Goal: Task Accomplishment & Management: Use online tool/utility

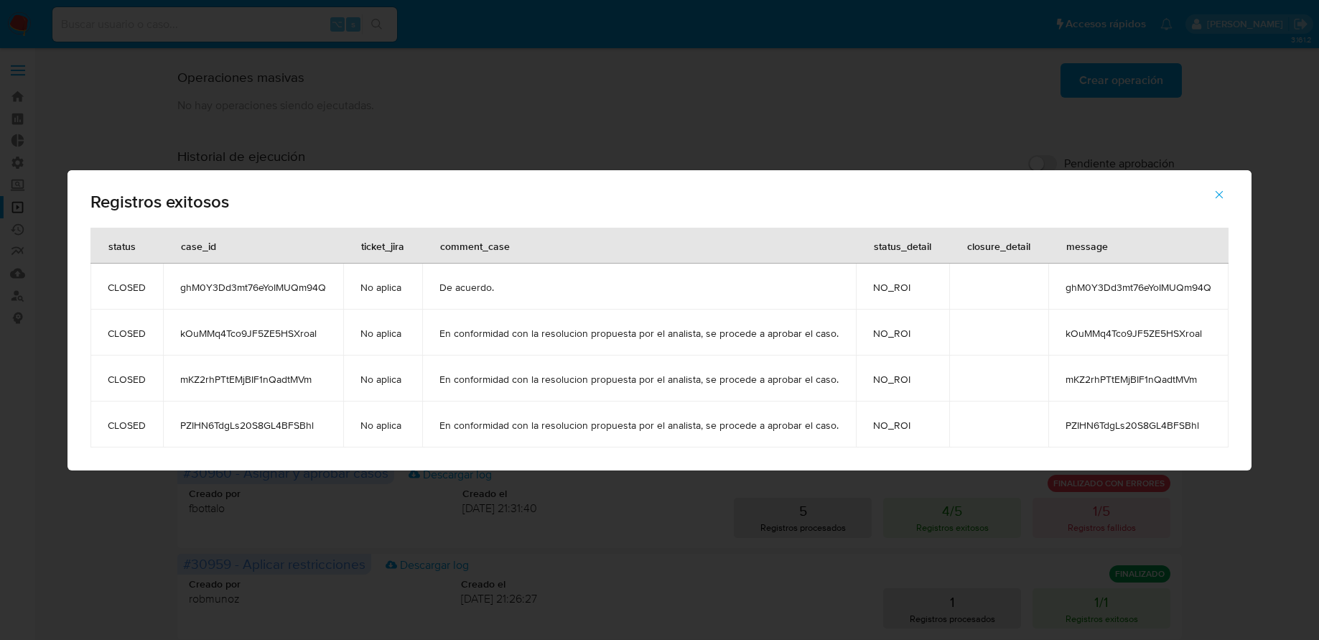
scroll to position [219, 0]
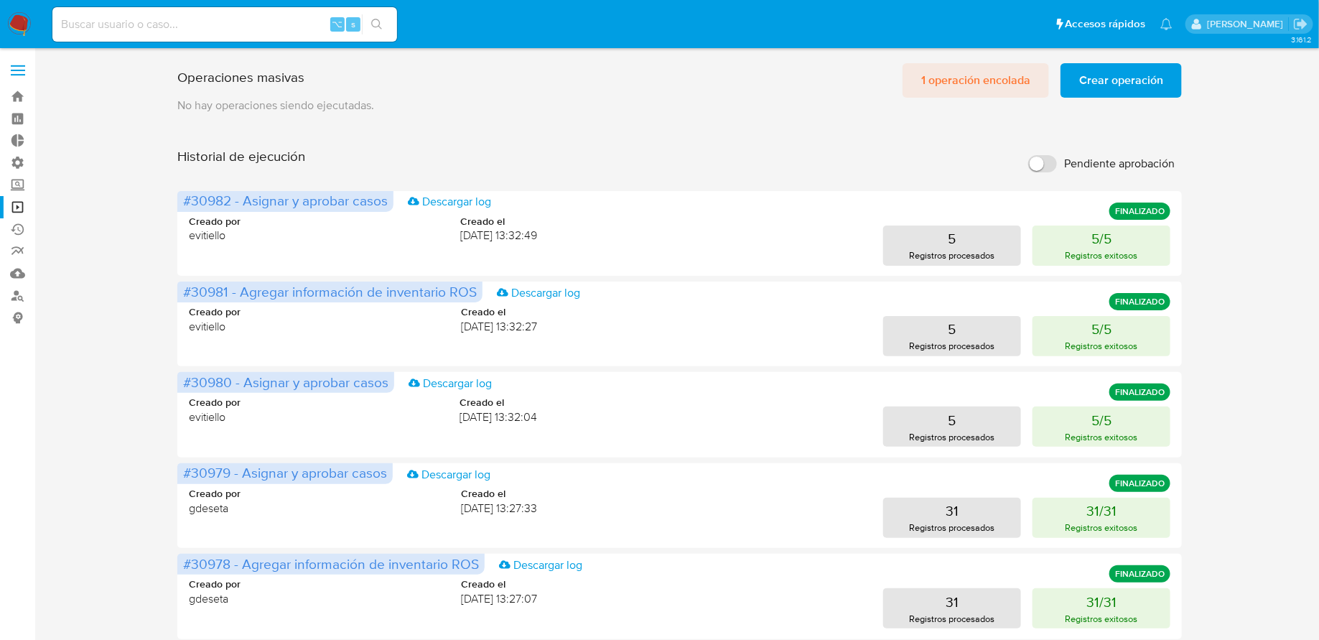
click at [942, 75] on span "1 operación encolada" at bounding box center [975, 81] width 109 height 32
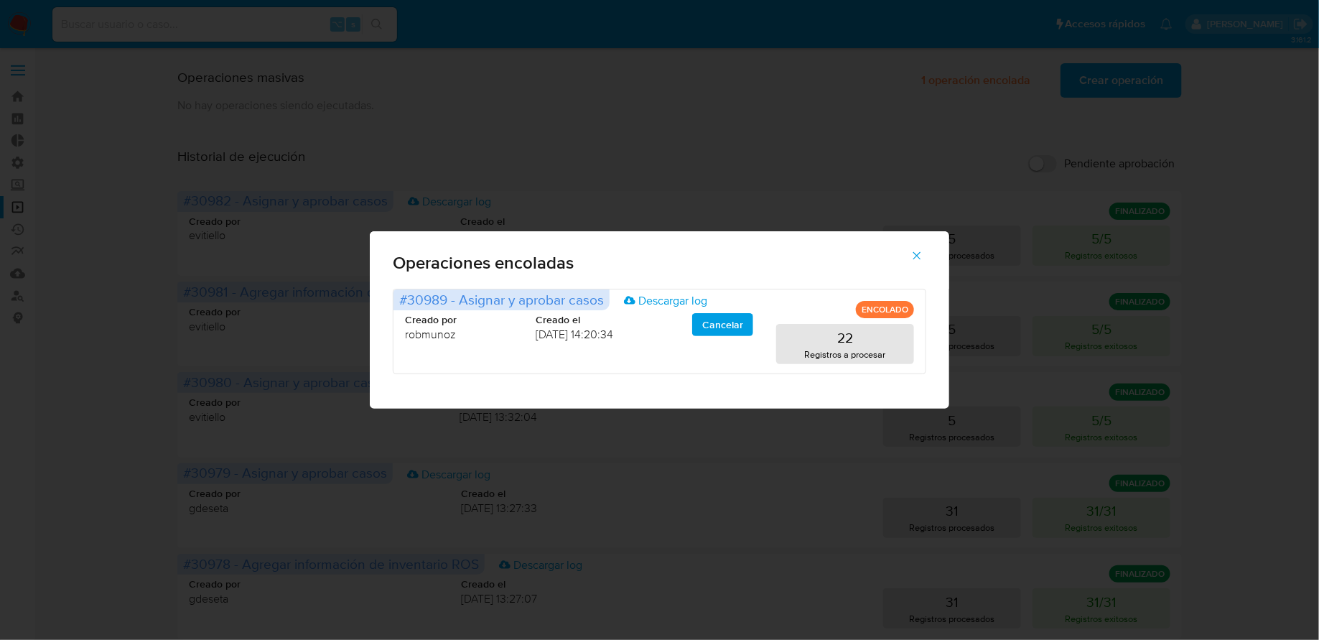
click at [915, 259] on icon "button" at bounding box center [917, 255] width 13 height 13
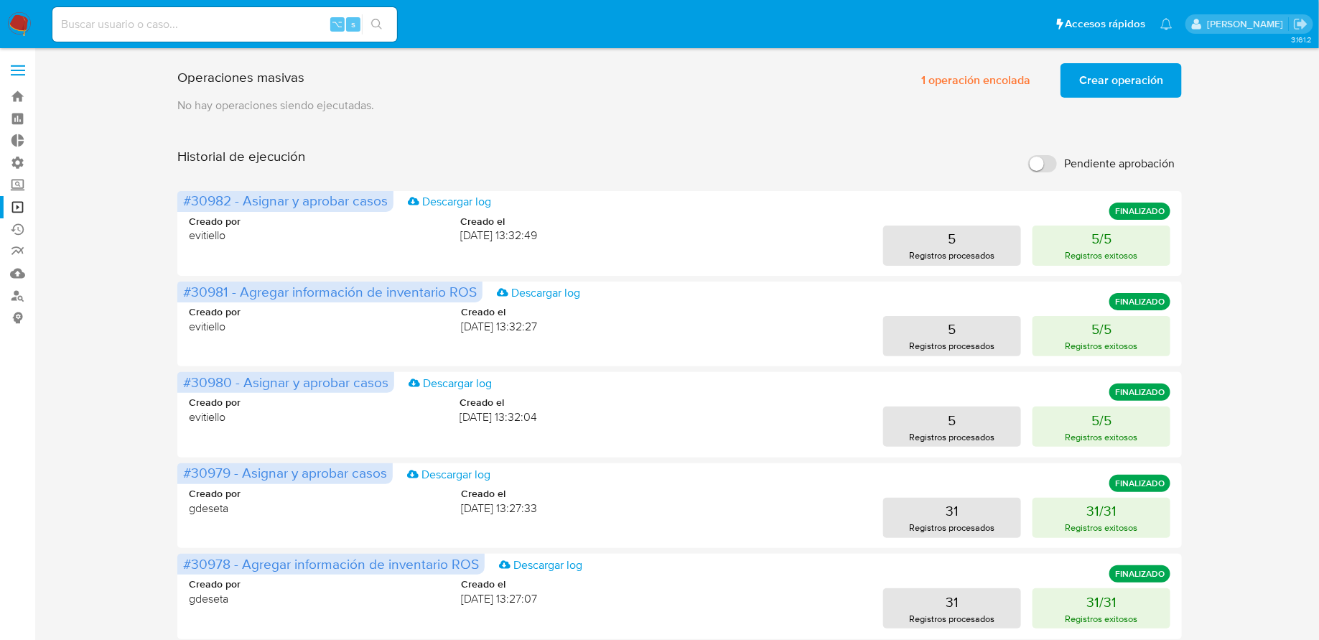
click at [1097, 75] on span "Crear operación" at bounding box center [1121, 81] width 84 height 32
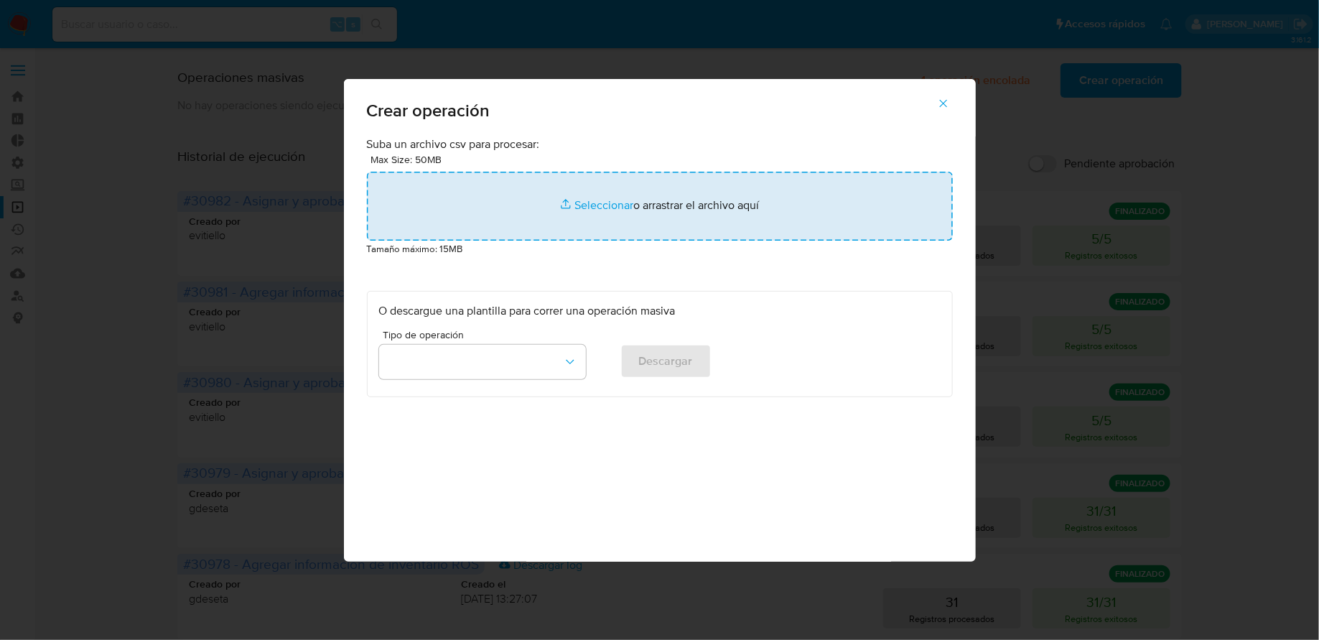
click at [679, 222] on input "file" at bounding box center [660, 206] width 586 height 69
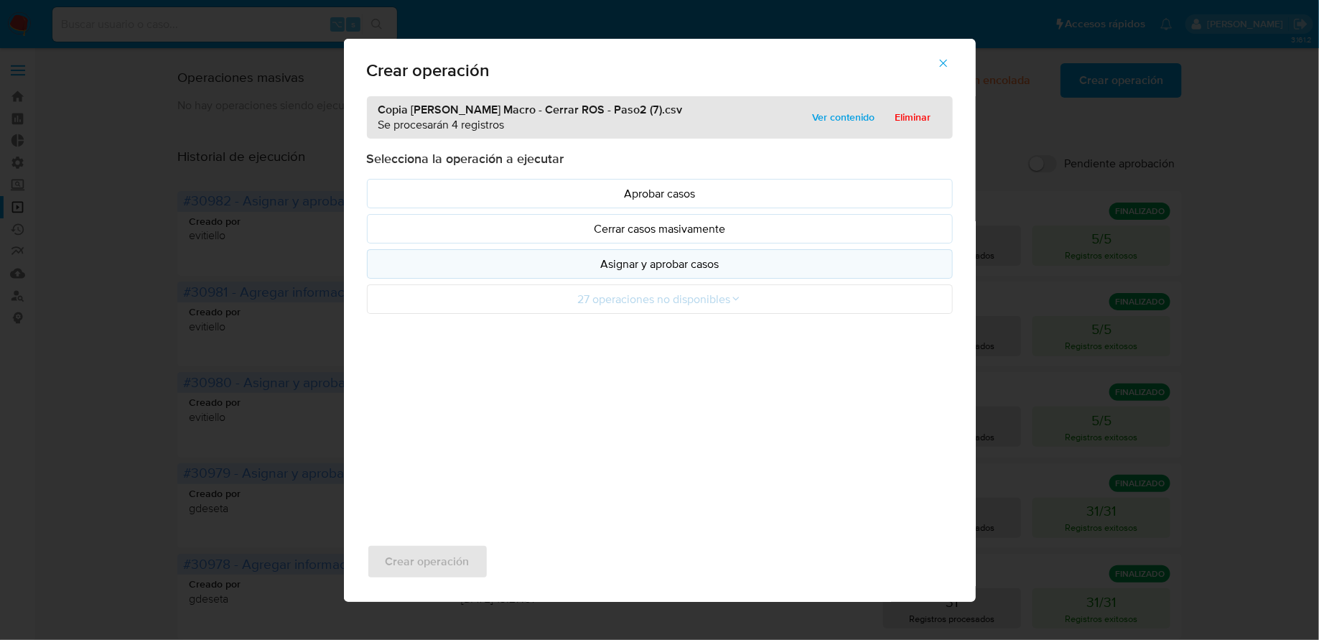
click at [531, 256] on p "Asignar y aprobar casos" at bounding box center [660, 264] width 562 height 17
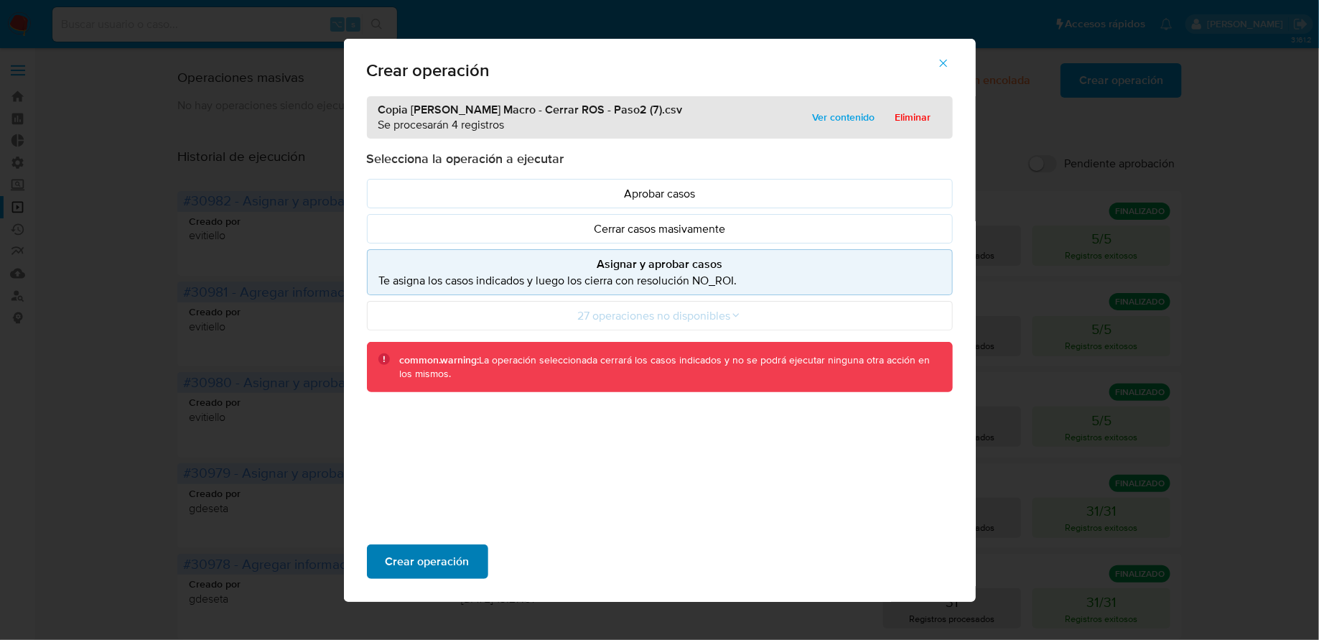
click at [437, 563] on span "Crear operación" at bounding box center [428, 562] width 84 height 32
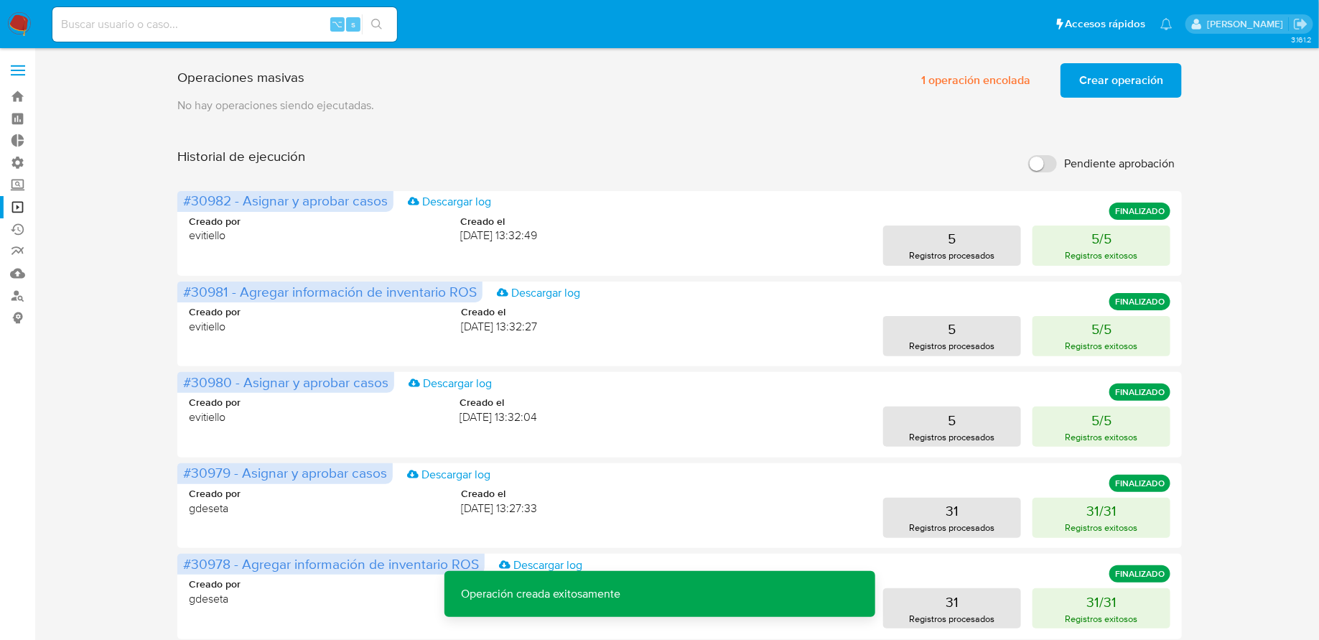
click at [1082, 90] on span "Crear operación" at bounding box center [1121, 81] width 84 height 32
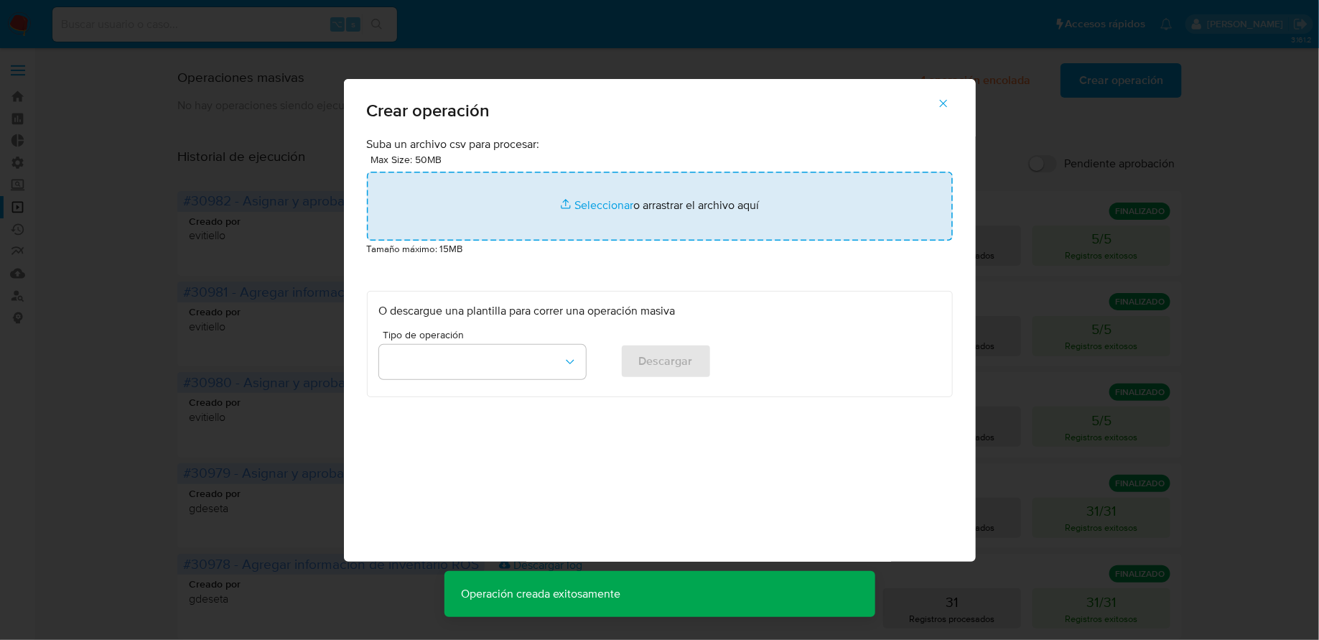
click at [714, 192] on input "file" at bounding box center [660, 206] width 586 height 69
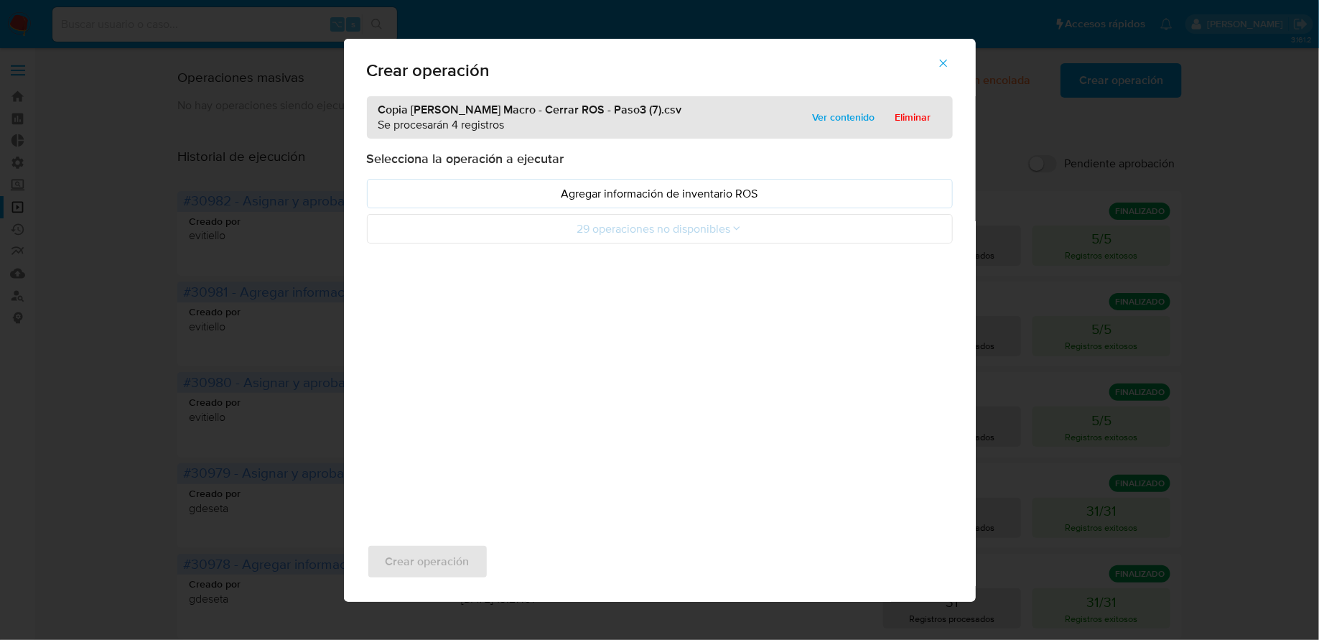
click at [437, 200] on p "Agregar información de inventario ROS" at bounding box center [660, 193] width 562 height 17
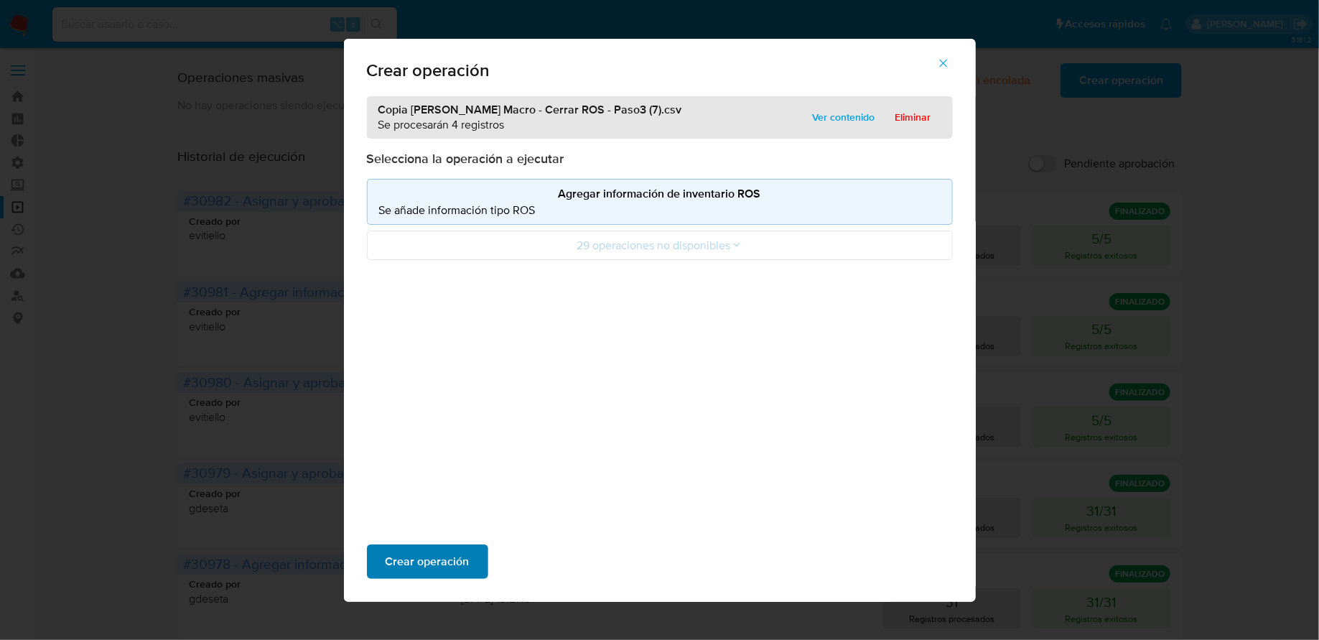
click at [431, 557] on span "Crear operación" at bounding box center [428, 562] width 84 height 32
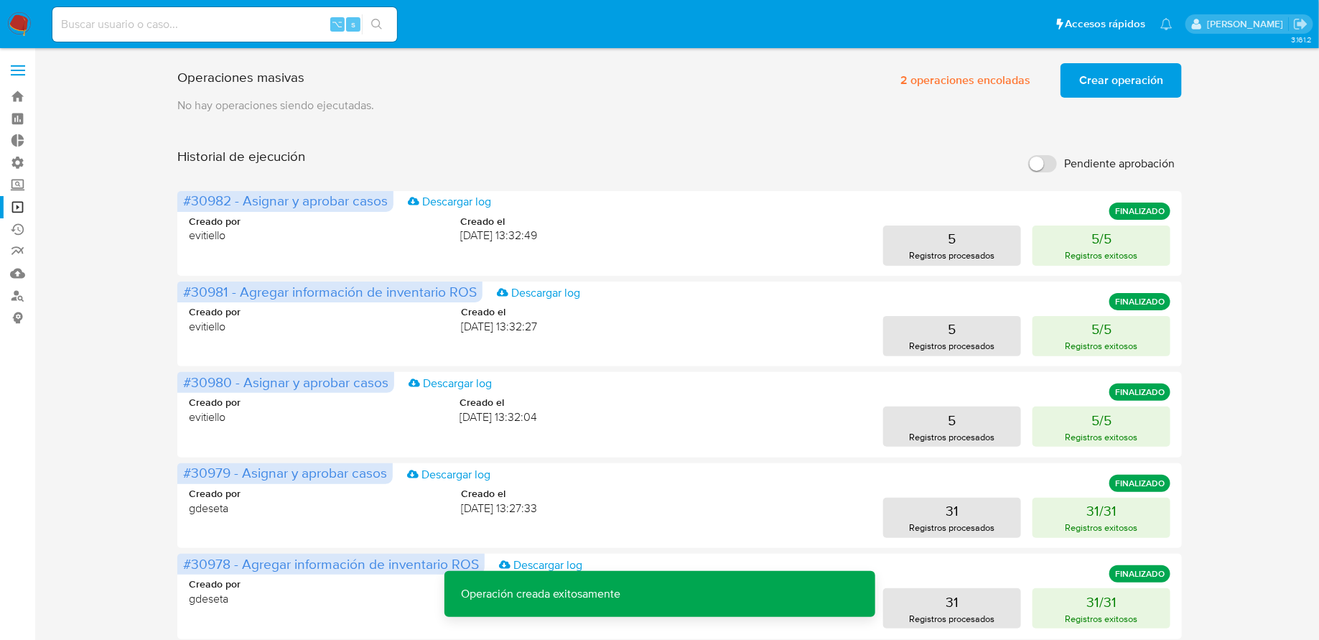
click at [1121, 85] on span "Crear operación" at bounding box center [1121, 81] width 84 height 32
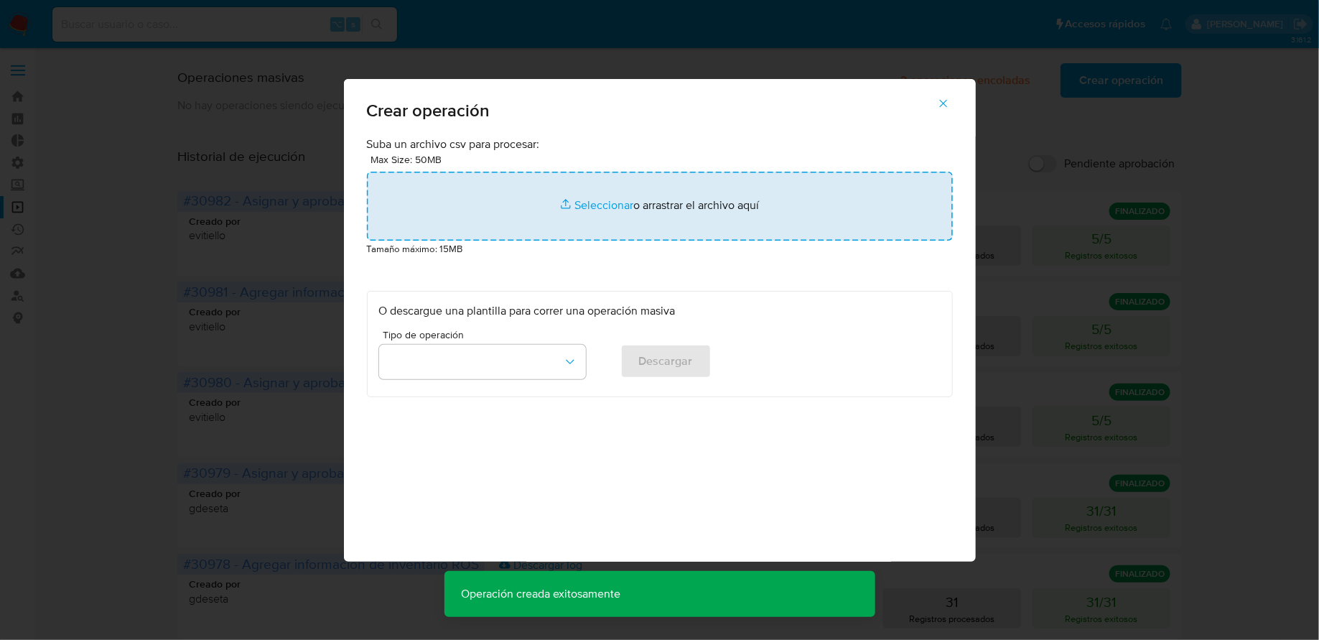
click at [700, 229] on input "file" at bounding box center [660, 206] width 586 height 69
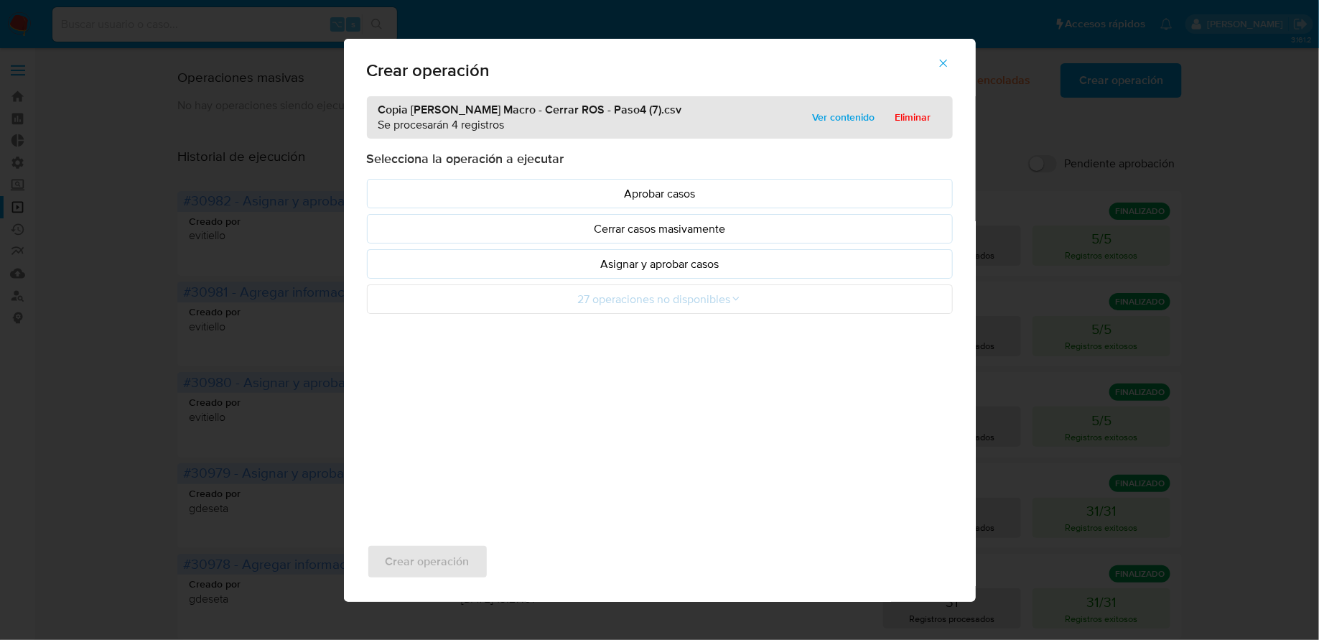
click at [520, 259] on p "Asignar y aprobar casos" at bounding box center [660, 264] width 562 height 17
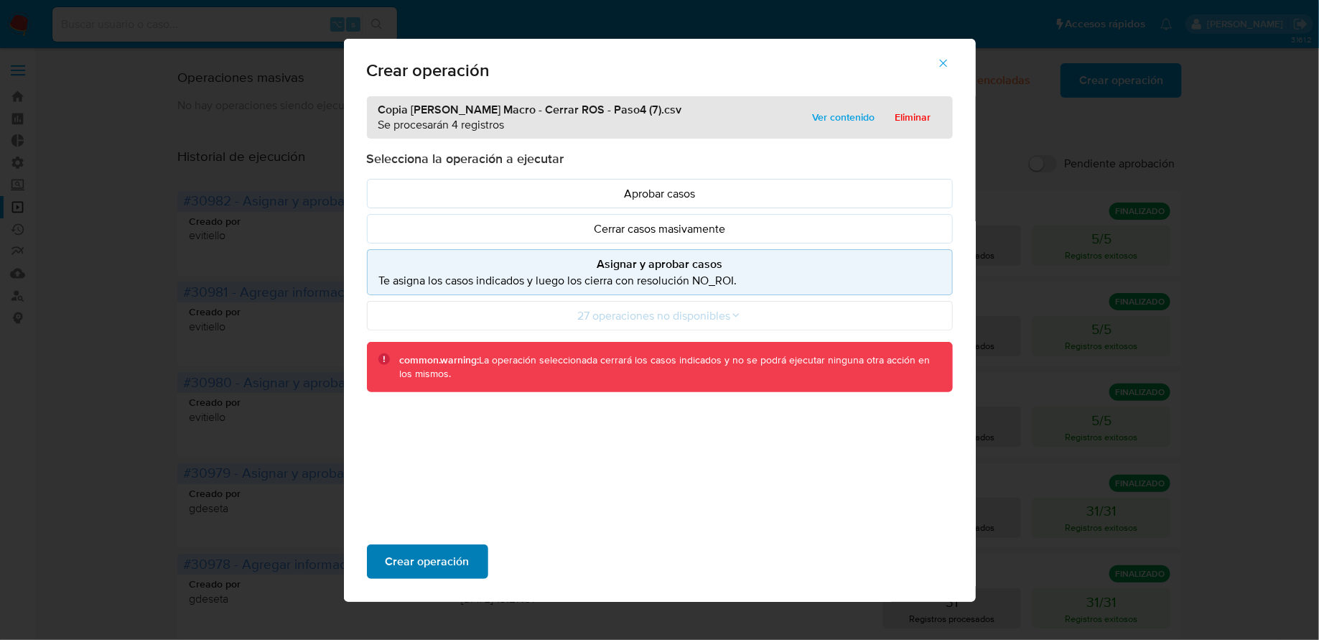
click at [437, 554] on span "Crear operación" at bounding box center [428, 562] width 84 height 32
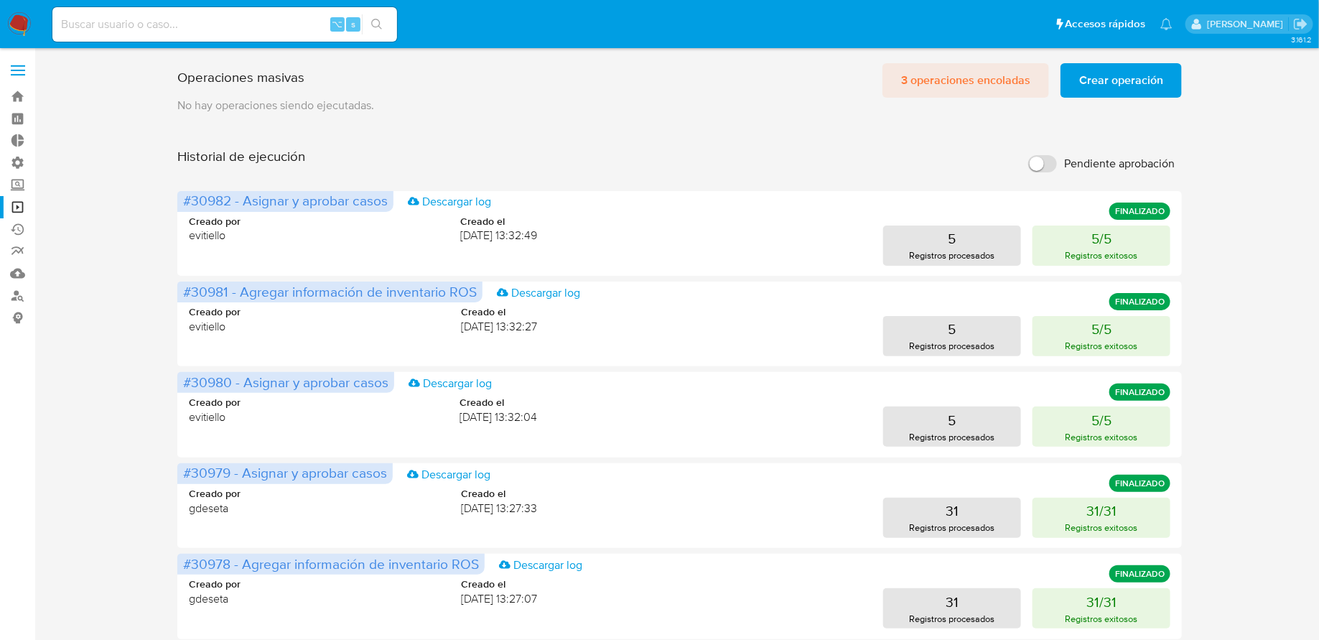
click at [956, 70] on span "3 operaciones encoladas" at bounding box center [965, 81] width 129 height 32
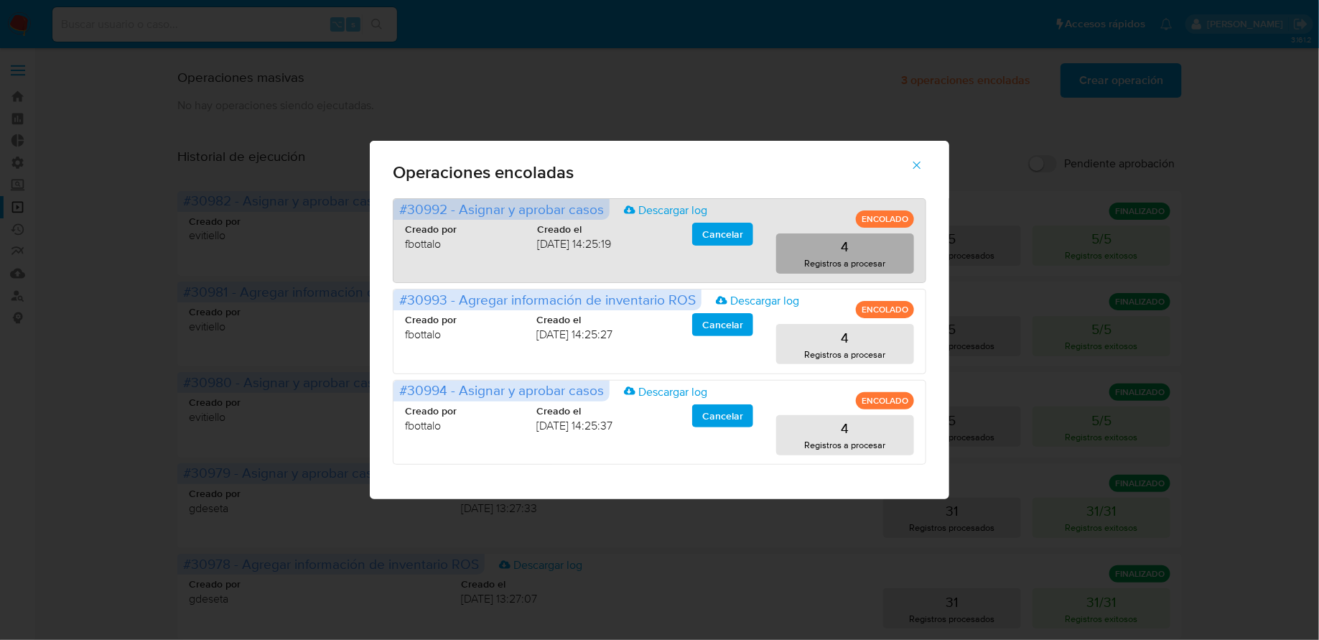
click at [837, 255] on button "4 Registros a procesar" at bounding box center [845, 253] width 138 height 40
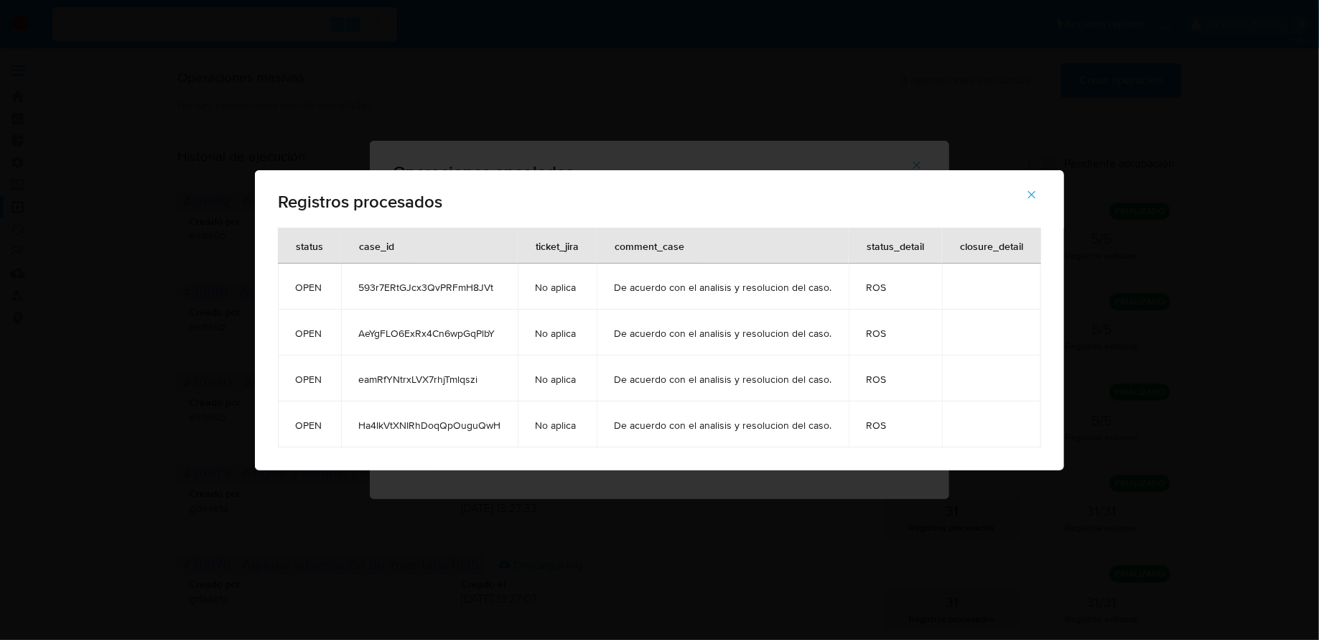
drag, startPoint x: 358, startPoint y: 283, endPoint x: 503, endPoint y: 427, distance: 204.1
click at [503, 427] on tbody "OPEN 593r7ERtGJcx3QvPRFmH8JVt No aplica De acuerdo con el analisis y resolucion…" at bounding box center [659, 356] width 763 height 184
click at [1031, 188] on icon "button" at bounding box center [1031, 194] width 13 height 13
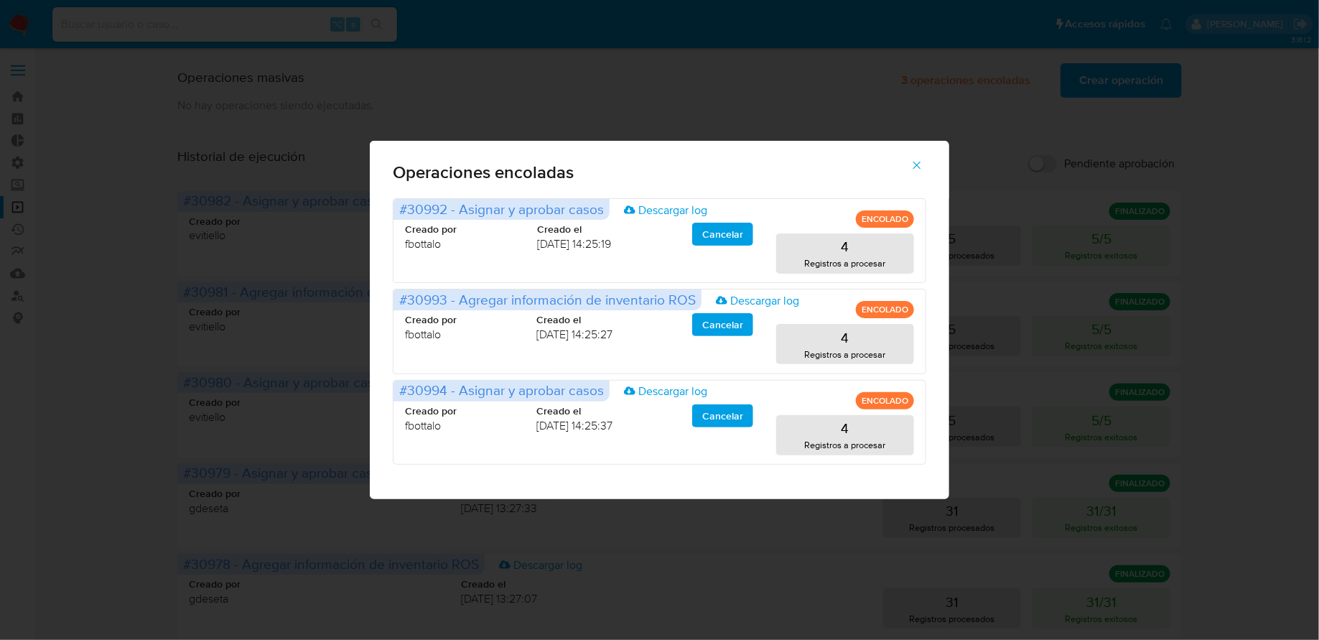
click at [916, 162] on icon "button" at bounding box center [917, 165] width 13 height 13
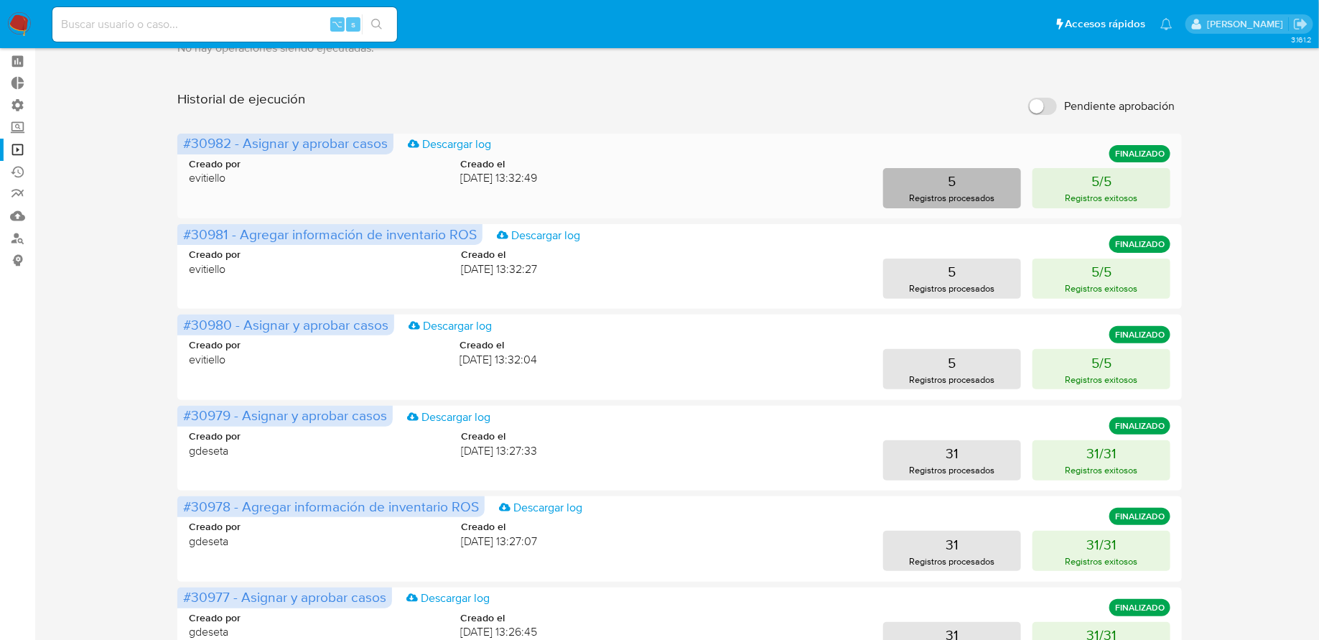
scroll to position [134, 0]
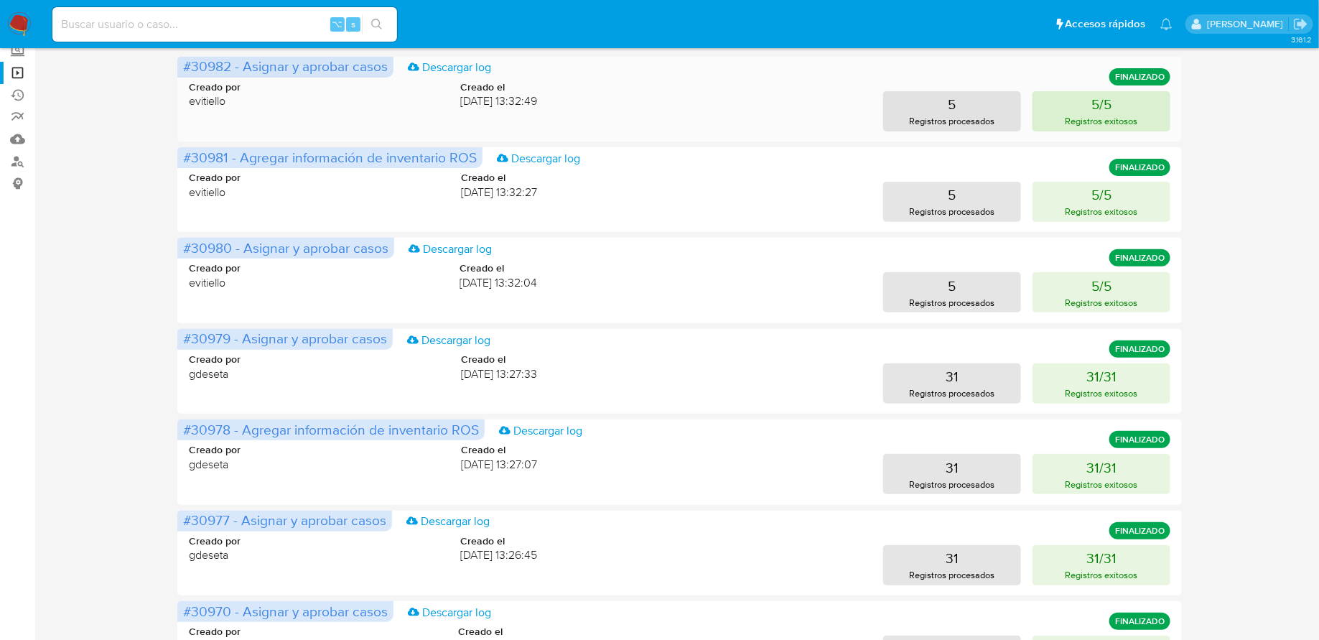
click at [1086, 116] on p "Registros exitosos" at bounding box center [1102, 121] width 73 height 14
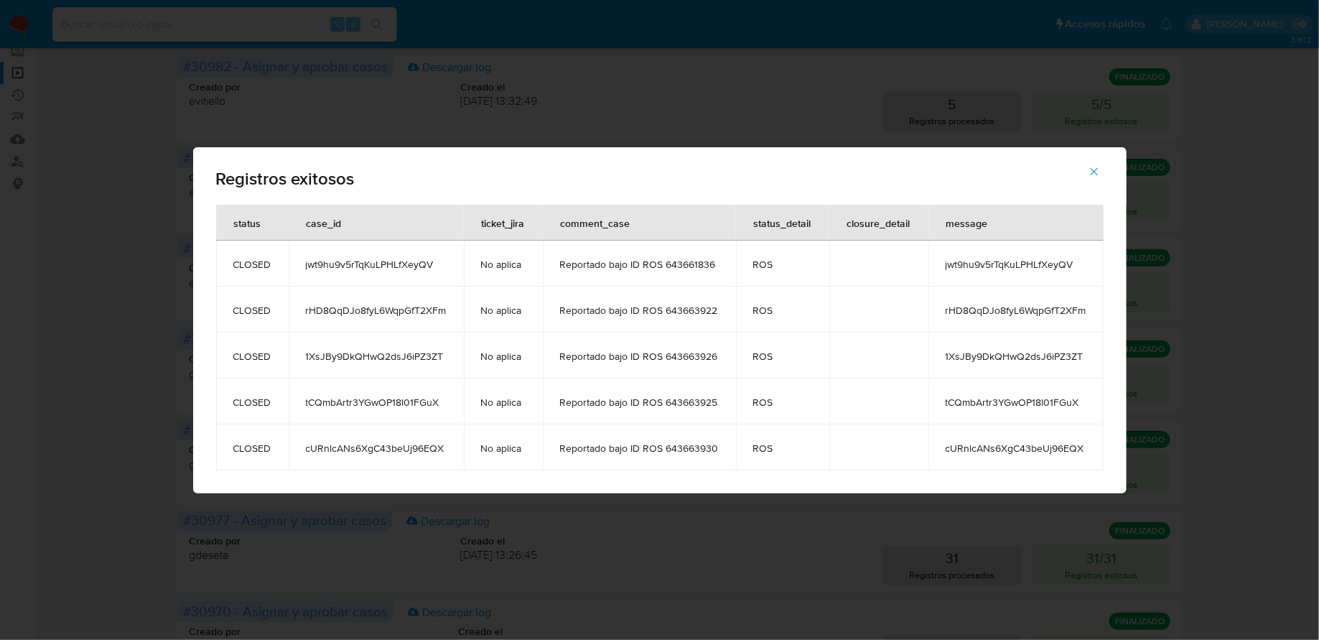
drag, startPoint x: 232, startPoint y: 264, endPoint x: 472, endPoint y: 455, distance: 306.6
click at [472, 455] on tbody "CLOSED jwt9hu9v5rTqKuLPHLfXeyQV No aplica Reportado bajo ID ROS 643661836 ROS j…" at bounding box center [660, 356] width 888 height 230
click at [1080, 167] on button "button" at bounding box center [1094, 171] width 50 height 34
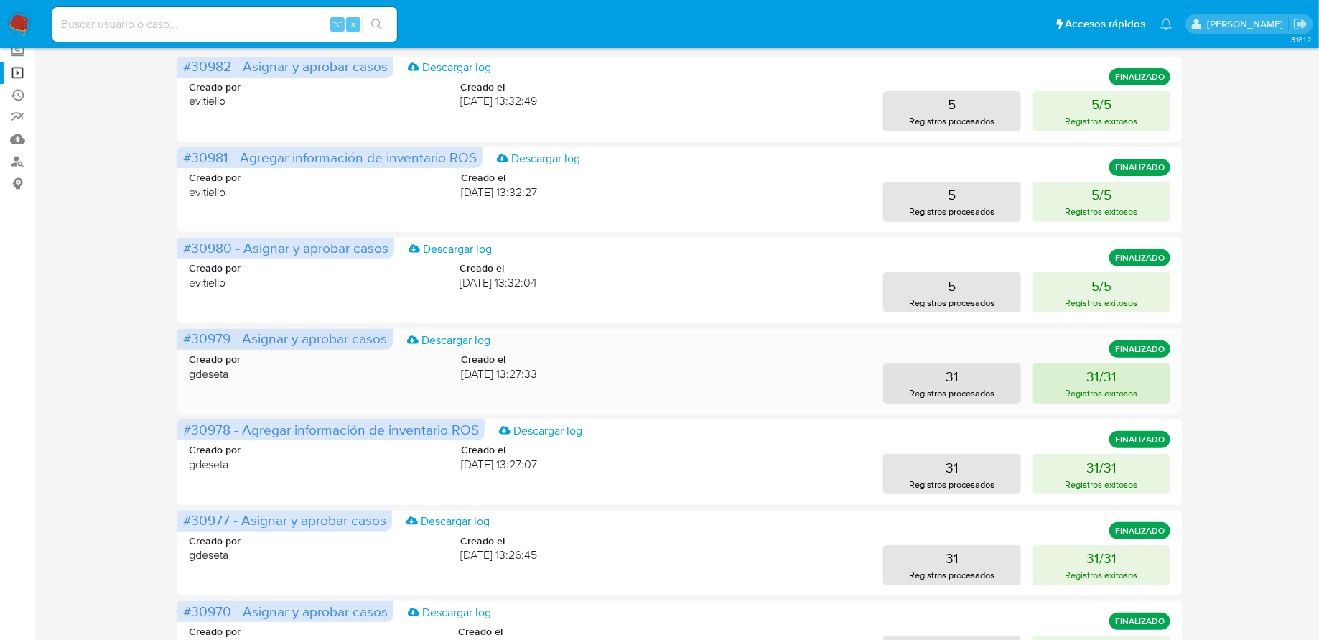
click at [1107, 378] on p "31/31" at bounding box center [1101, 376] width 30 height 20
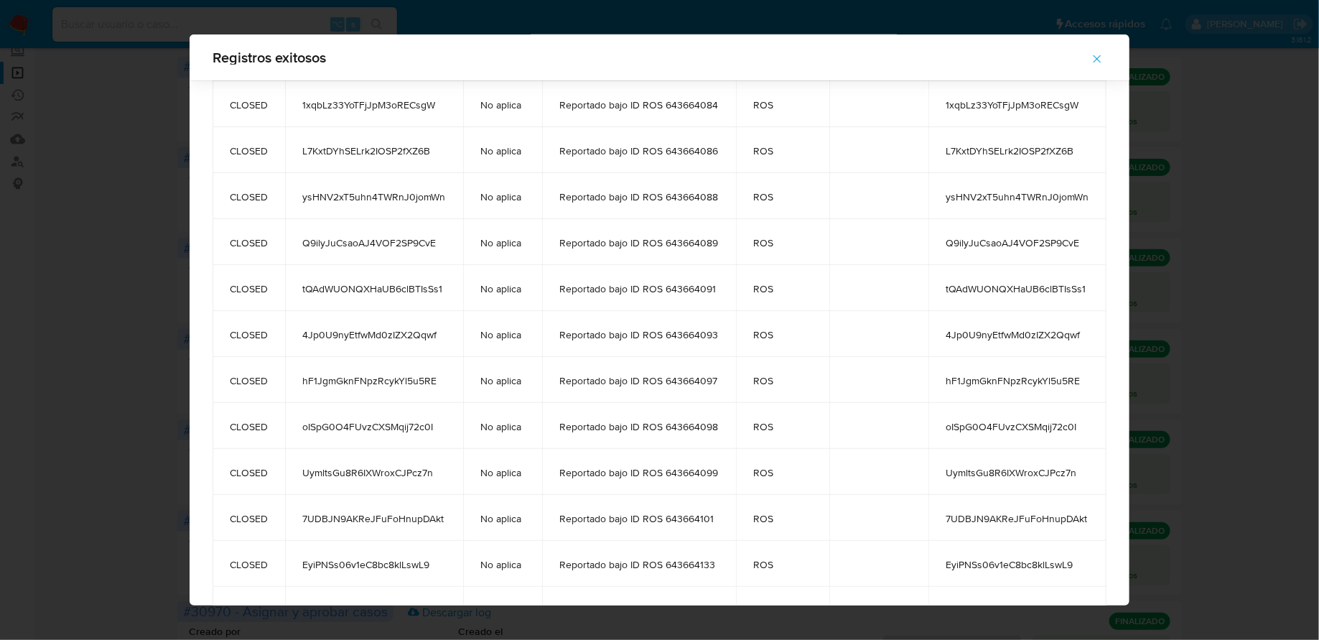
scroll to position [958, 0]
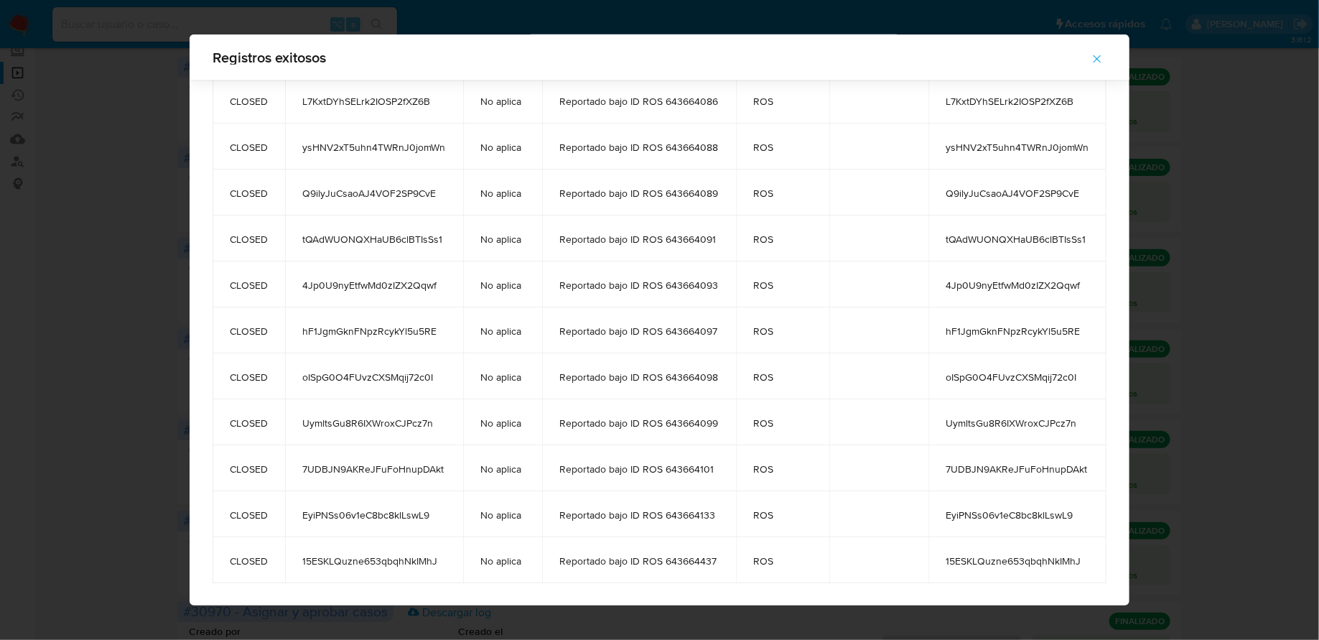
drag, startPoint x: 228, startPoint y: 150, endPoint x: 442, endPoint y: 562, distance: 464.1
click at [1098, 58] on icon "button" at bounding box center [1097, 58] width 13 height 13
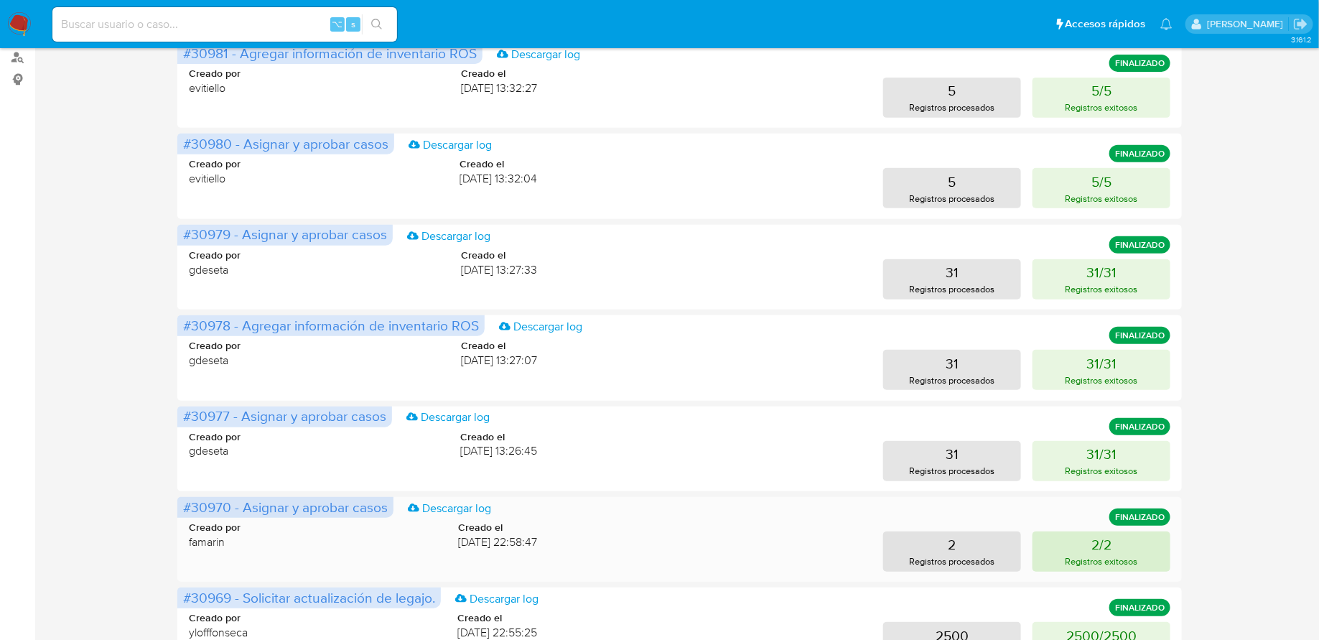
scroll to position [0, 0]
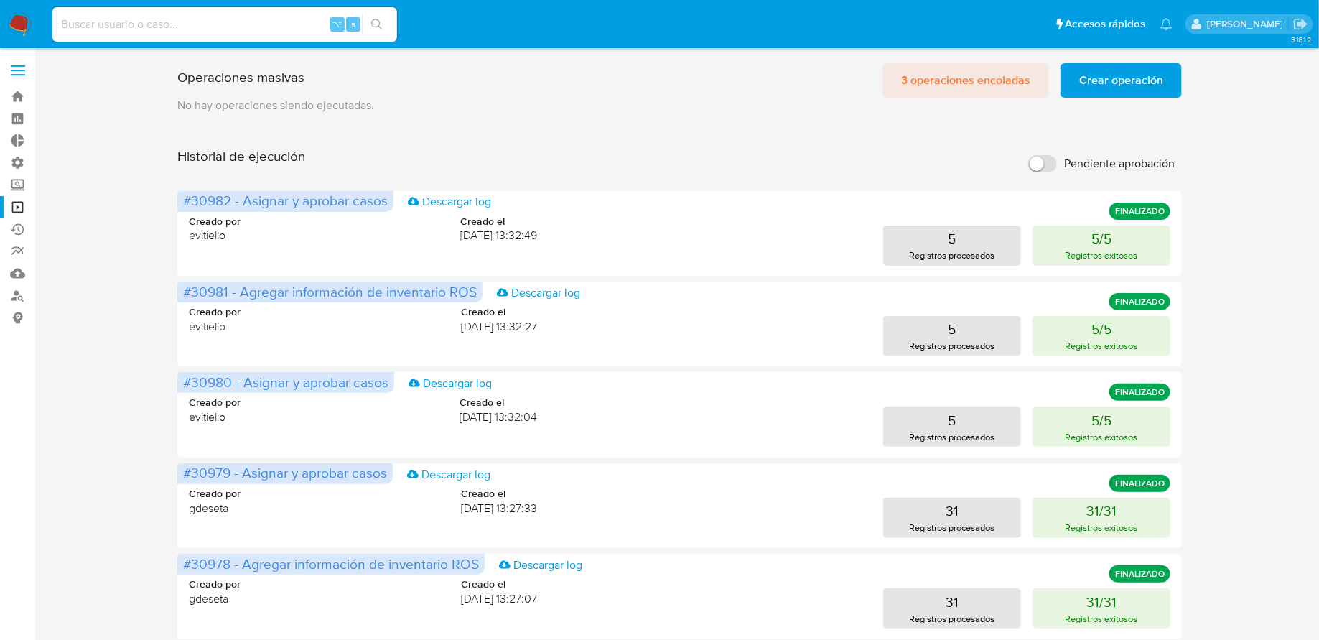
click at [979, 78] on span "3 operaciones encoladas" at bounding box center [965, 81] width 129 height 32
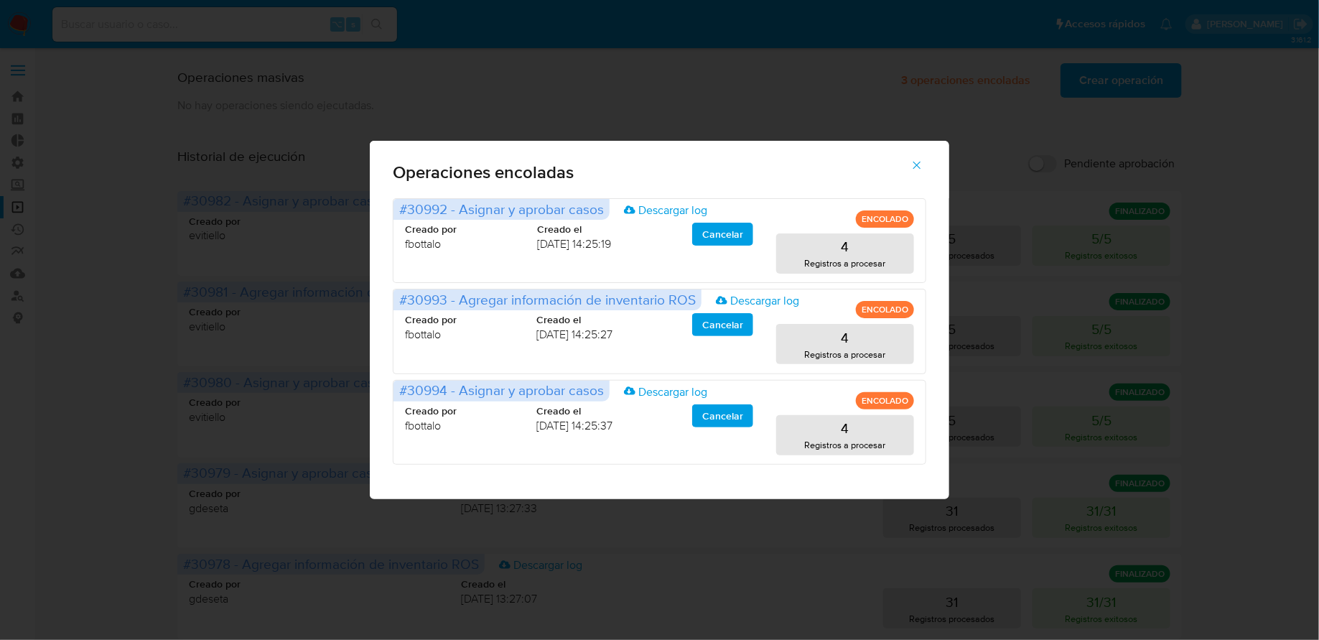
click at [913, 164] on icon "button" at bounding box center [917, 165] width 13 height 13
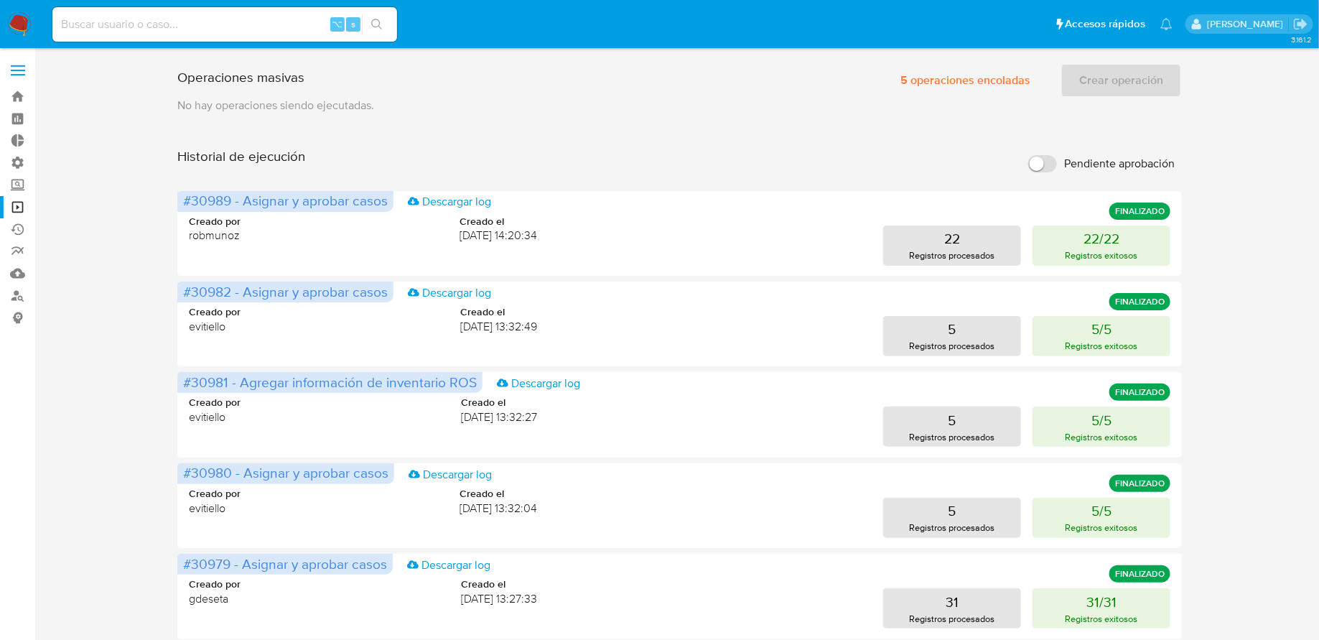
click at [900, 60] on div "Operaciones masivas 5 operaciones encoladas Crear operación Sólo puede haber ha…" at bounding box center [679, 77] width 1005 height 40
click at [1066, 256] on p "Registros exitosos" at bounding box center [1102, 255] width 73 height 14
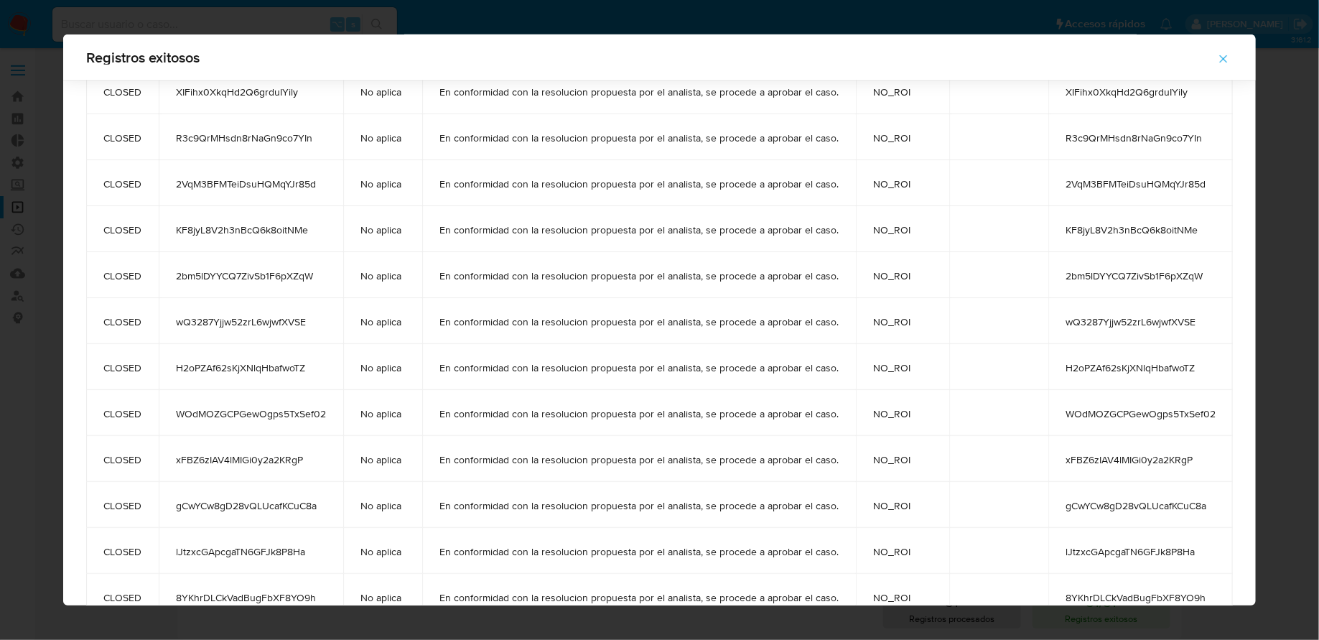
scroll to position [544, 0]
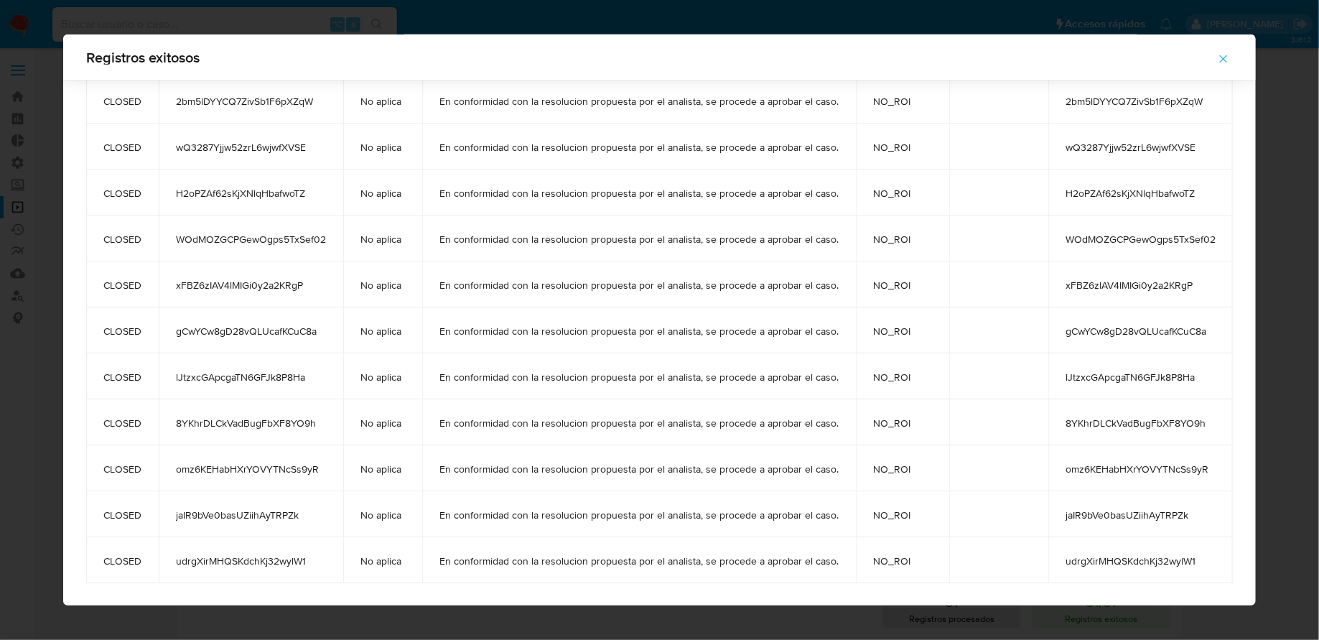
drag, startPoint x: 172, startPoint y: 148, endPoint x: 330, endPoint y: 568, distance: 448.8
click at [330, 568] on tbody "CLOSED z79lzBUGYX8jMRnvNjJ8BOiA No aplica En conformidad con la resolucion prop…" at bounding box center [659, 77] width 1147 height 1011
click at [1221, 73] on span "button" at bounding box center [1223, 59] width 13 height 32
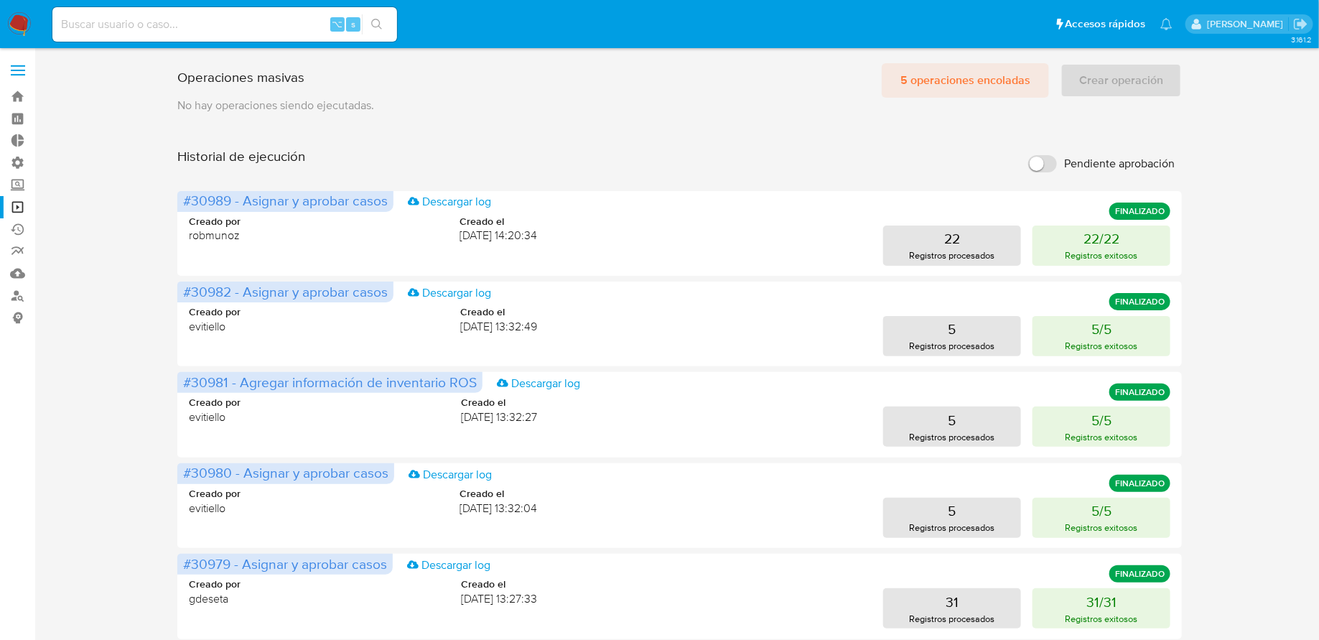
click at [958, 73] on span "5 operaciones encoladas" at bounding box center [966, 81] width 130 height 32
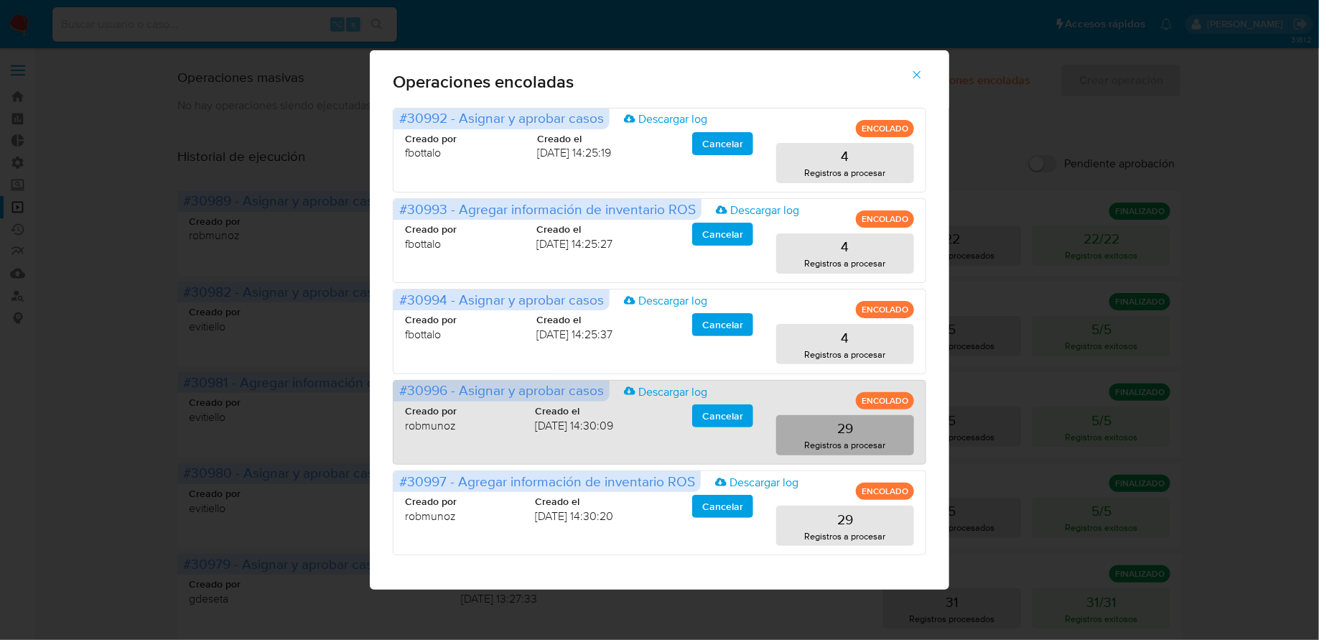
click at [843, 445] on p "Registros a procesar" at bounding box center [845, 445] width 81 height 14
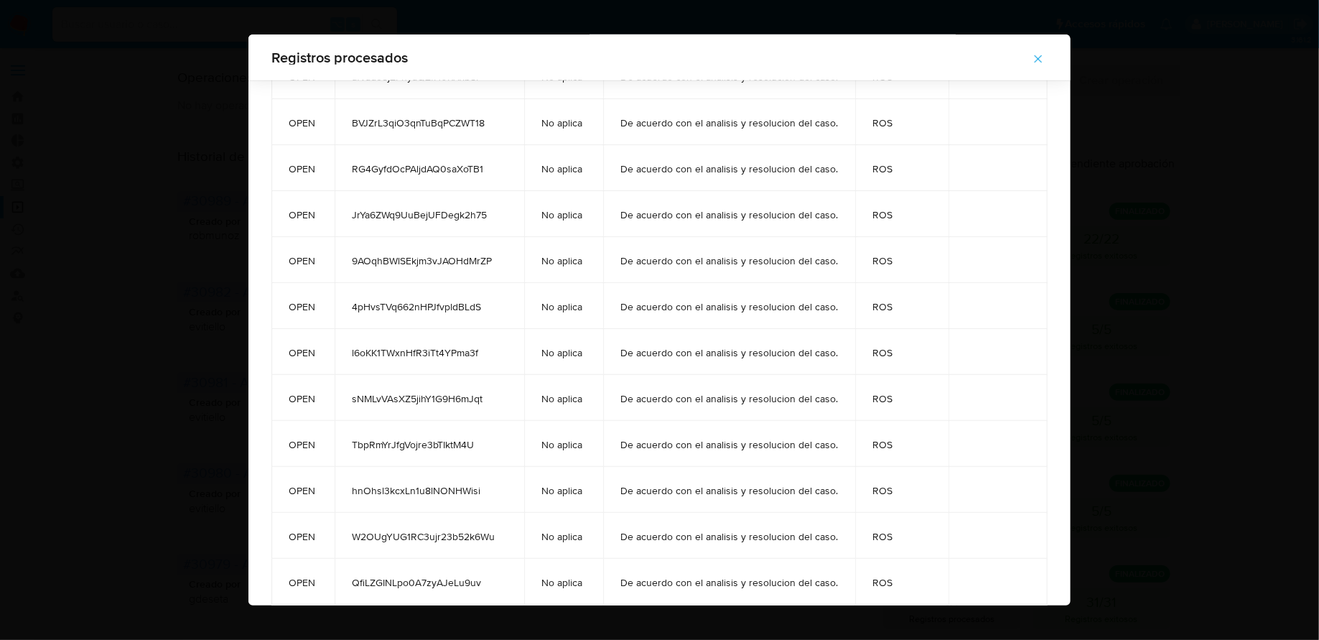
scroll to position [866, 0]
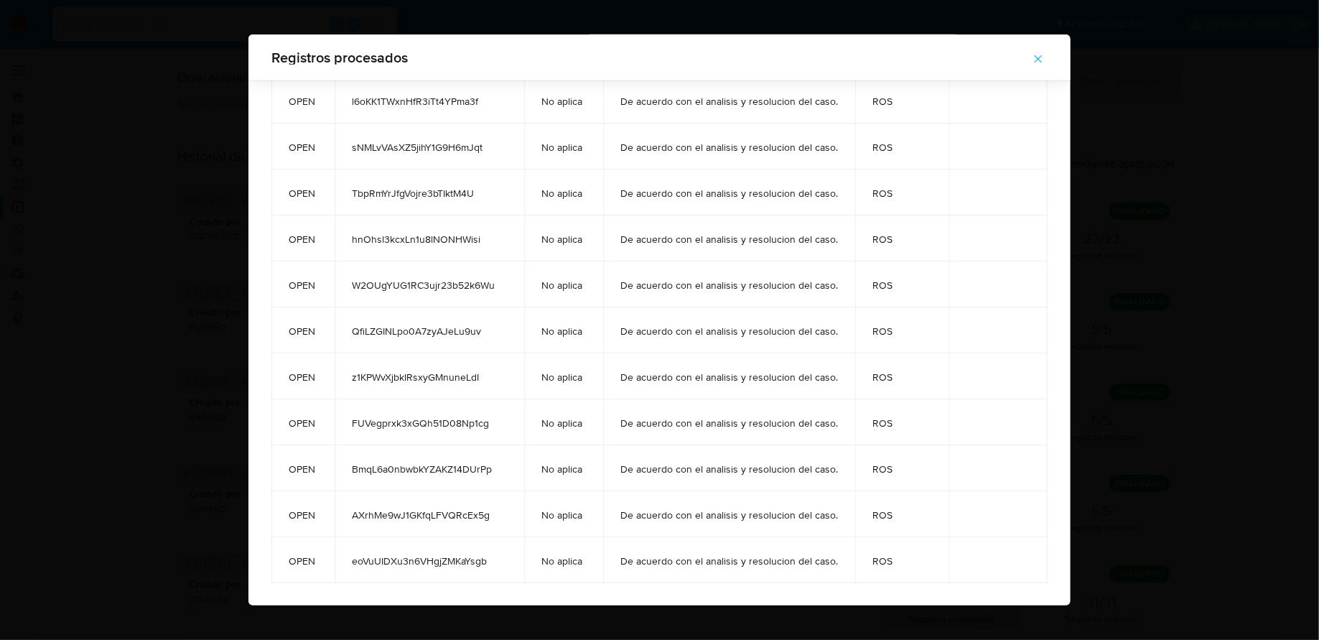
drag, startPoint x: 289, startPoint y: 149, endPoint x: 506, endPoint y: 562, distance: 466.1
click at [1041, 58] on icon "button" at bounding box center [1038, 58] width 13 height 13
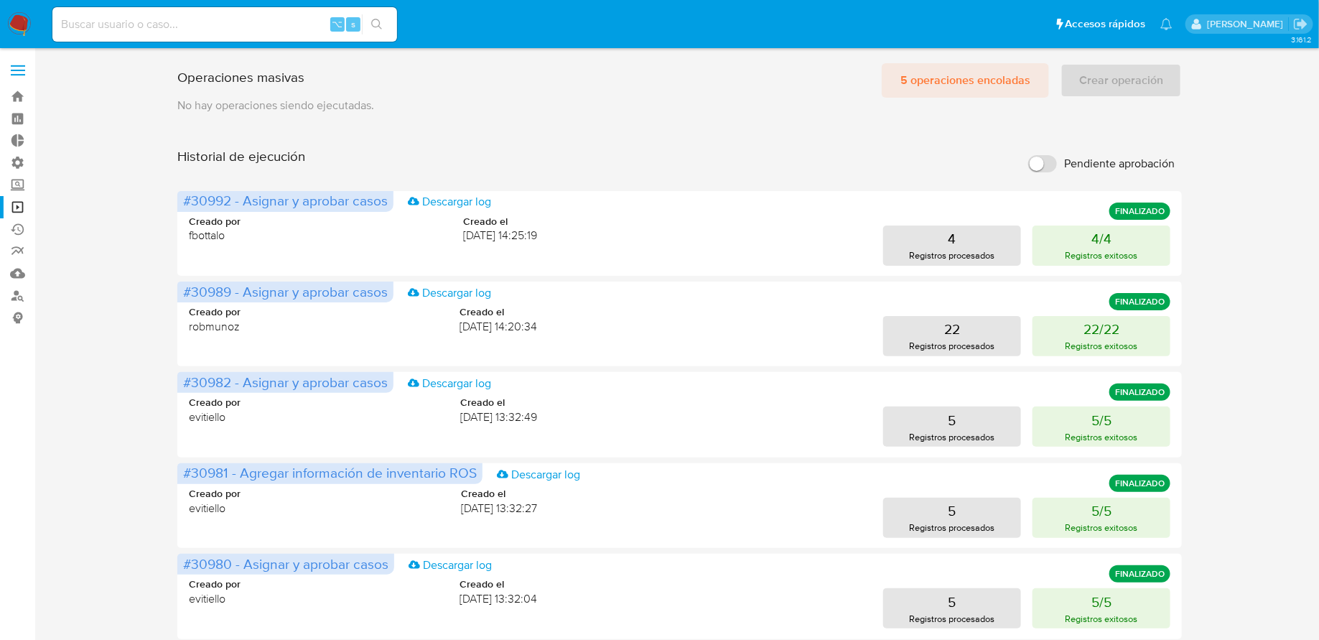
click at [951, 81] on span "5 operaciones encoladas" at bounding box center [966, 81] width 130 height 32
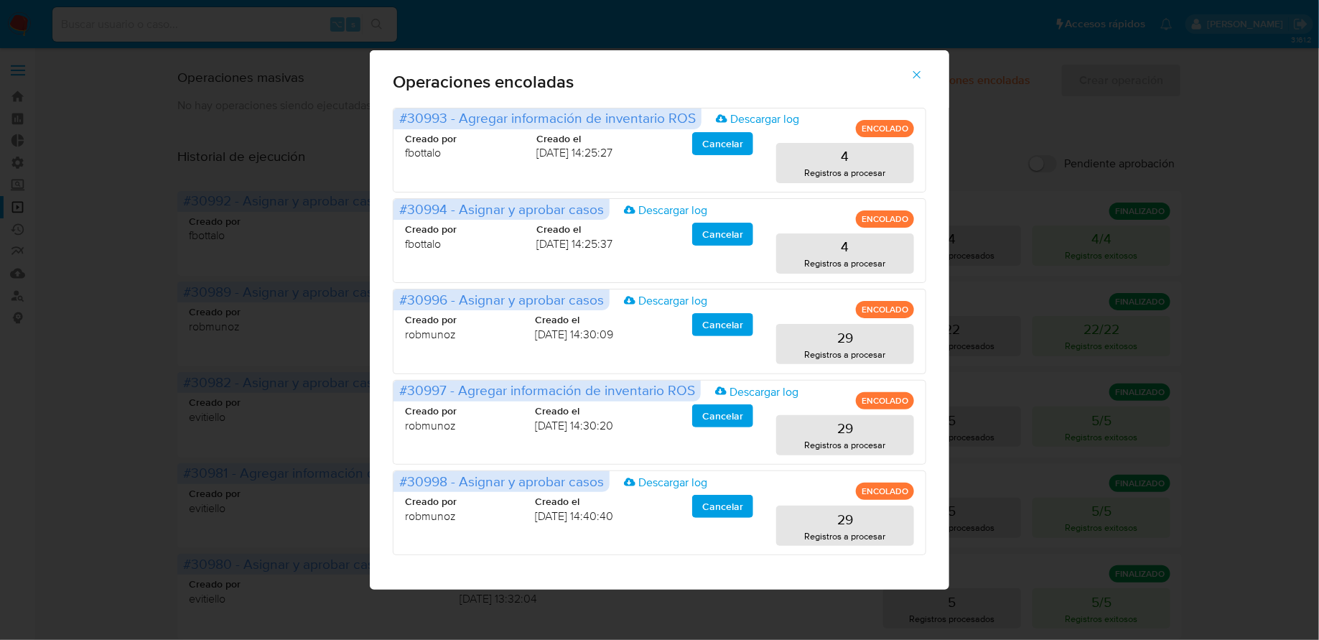
click at [923, 75] on icon "button" at bounding box center [917, 74] width 13 height 13
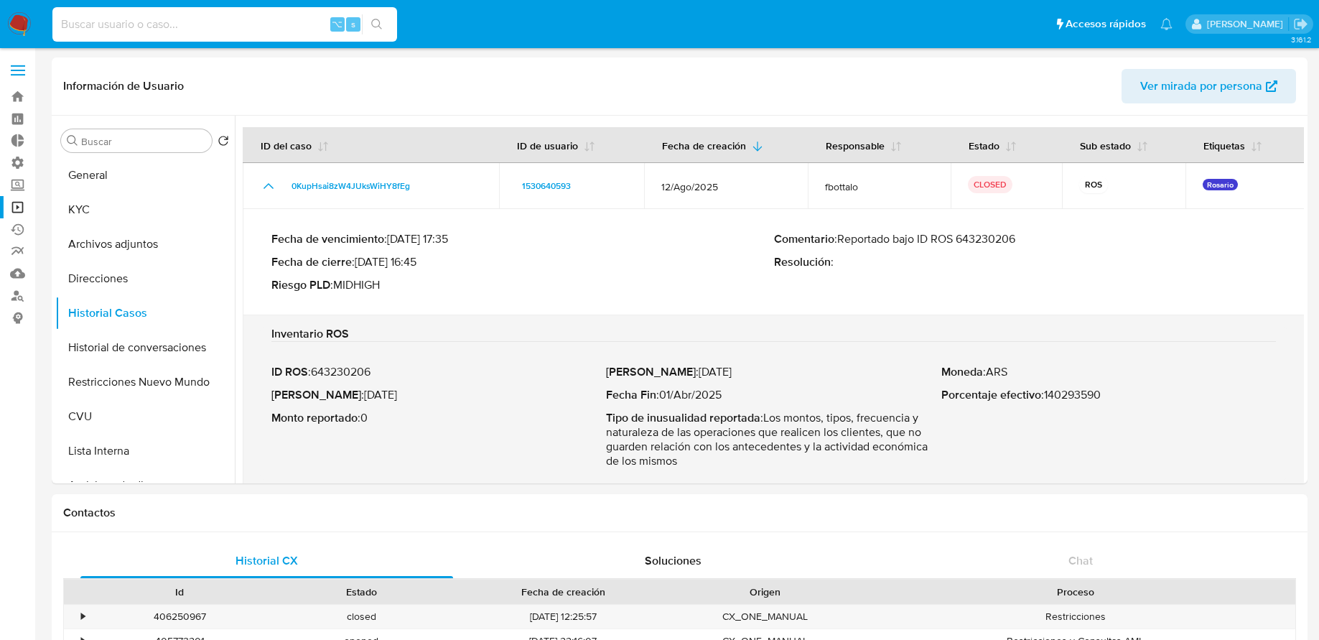
select select "10"
type input "3E5im8LIM5zT6pzhJif9Lsvk"
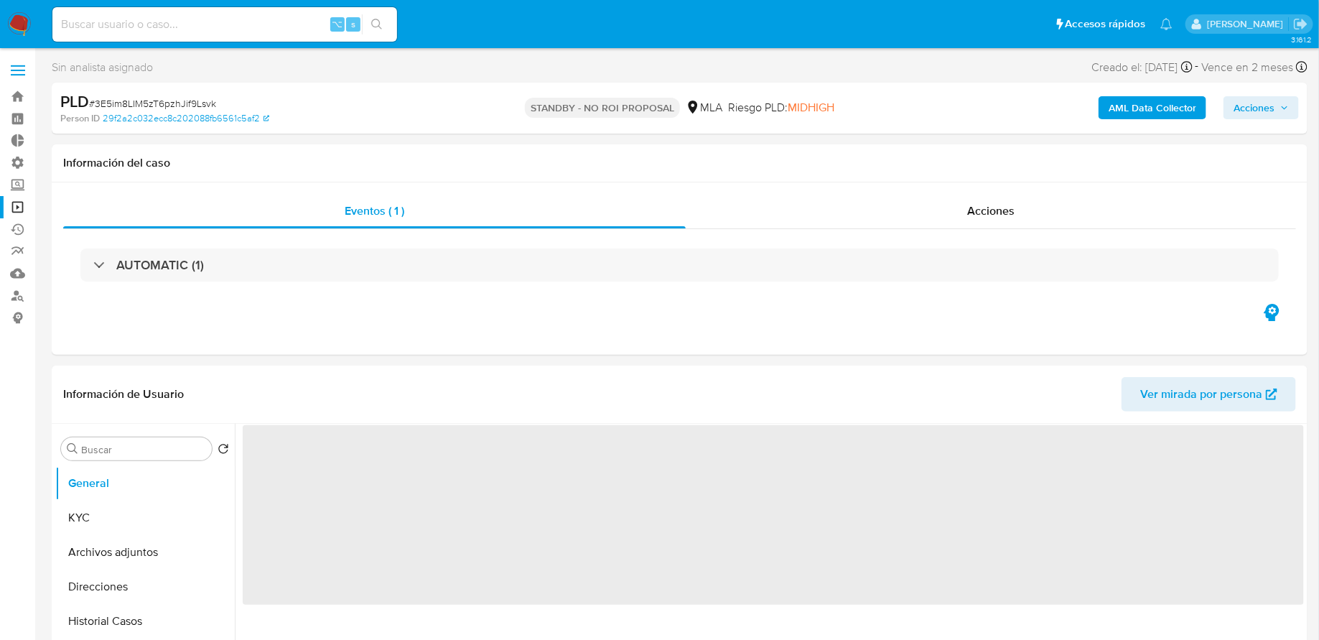
select select "10"
